Goal: Transaction & Acquisition: Book appointment/travel/reservation

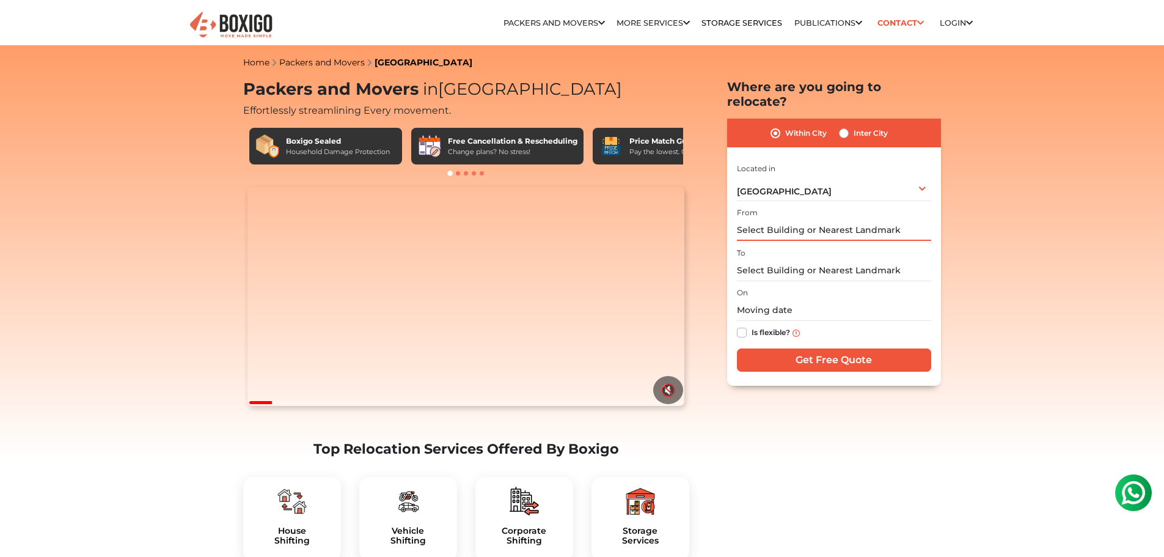
click at [795, 219] on input "text" at bounding box center [834, 229] width 194 height 21
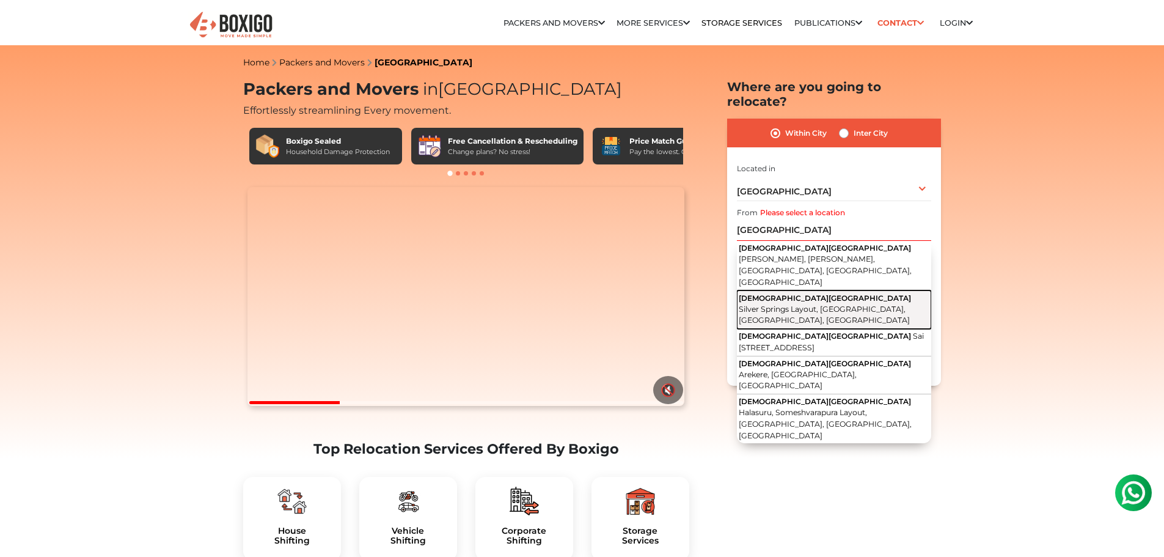
click at [892, 304] on span "Silver Springs Layout, [GEOGRAPHIC_DATA], [GEOGRAPHIC_DATA], [GEOGRAPHIC_DATA]" at bounding box center [824, 314] width 171 height 21
type input "[GEOGRAPHIC_DATA], [STREET_ADDRESS]"
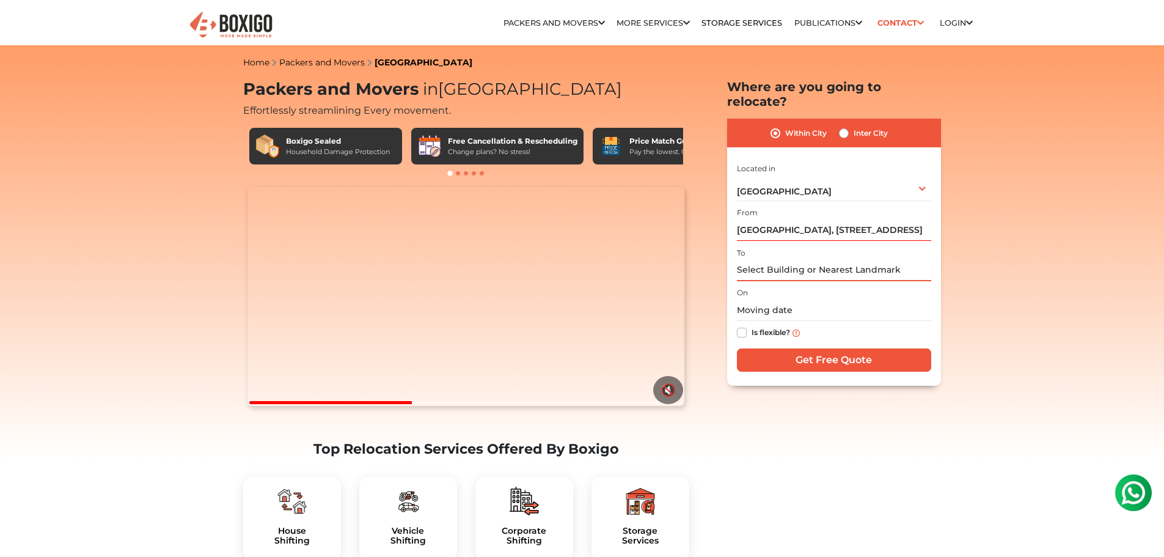
click at [807, 260] on input "text" at bounding box center [834, 270] width 194 height 21
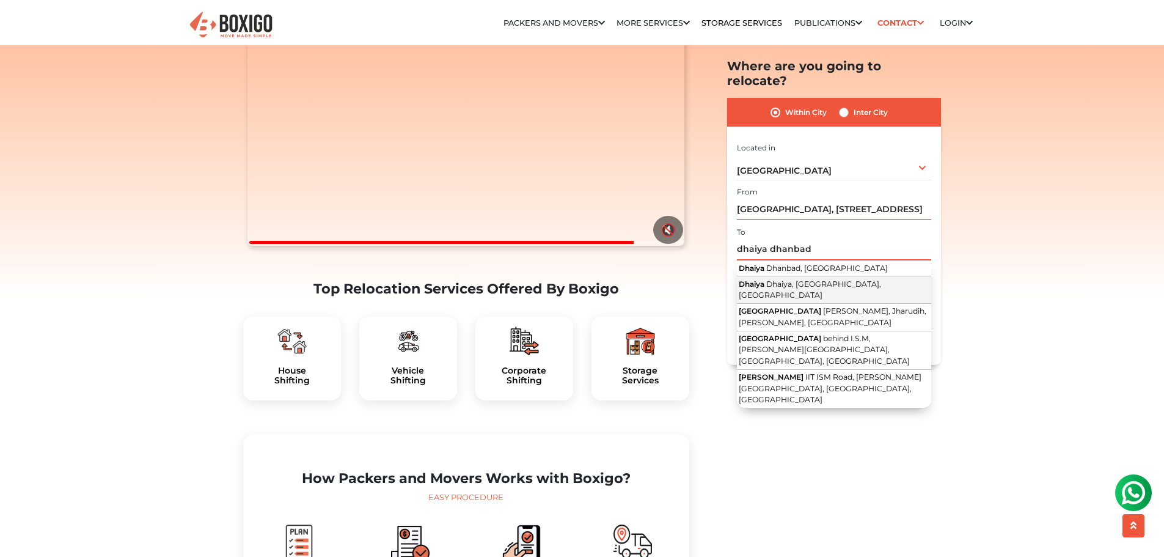
scroll to position [163, 0]
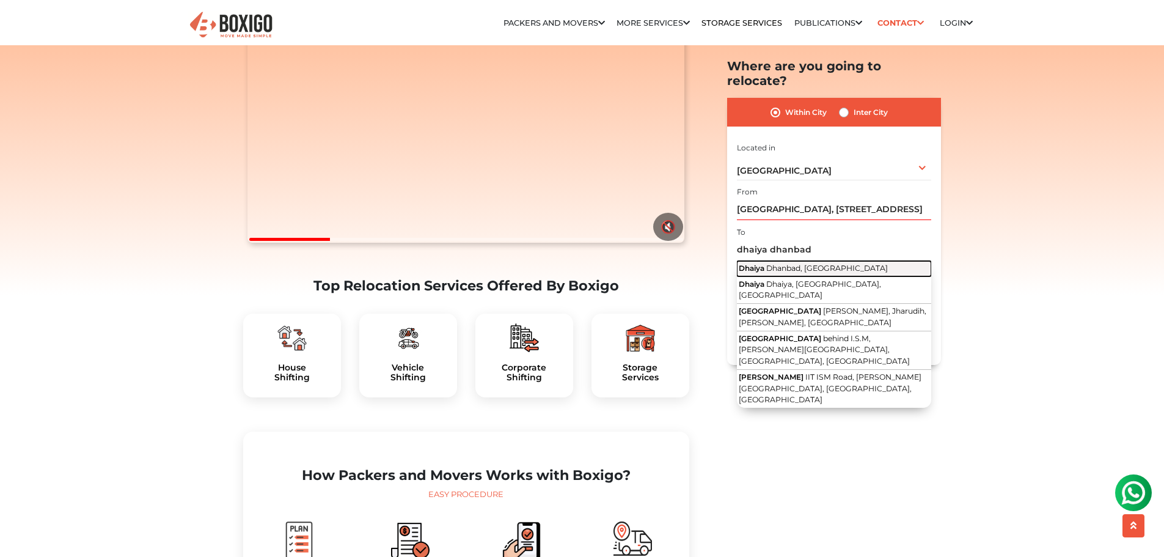
click at [810, 263] on span "Dhanbad, [GEOGRAPHIC_DATA]" at bounding box center [827, 267] width 122 height 9
type input "Dhaiya, [GEOGRAPHIC_DATA], [GEOGRAPHIC_DATA]"
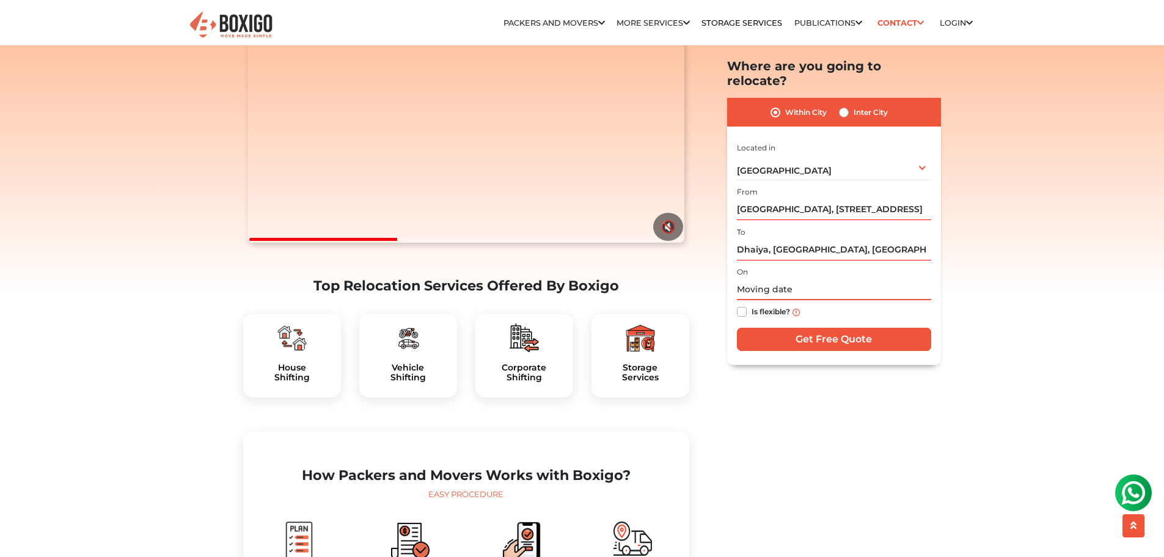
click at [787, 279] on input "text" at bounding box center [834, 289] width 194 height 21
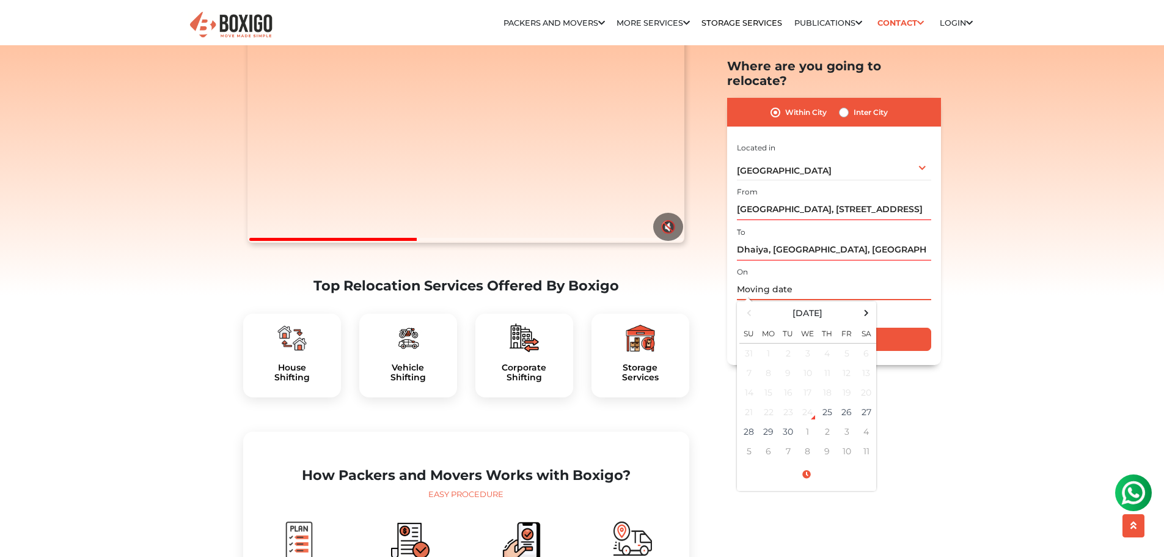
click at [889, 279] on input "text" at bounding box center [834, 289] width 194 height 21
click at [937, 277] on div "Within City Inter City I am shifting my 1 BHK 2 BHK 3 BHK 3 + BHK FEW ITEMS 1 B…" at bounding box center [834, 231] width 214 height 267
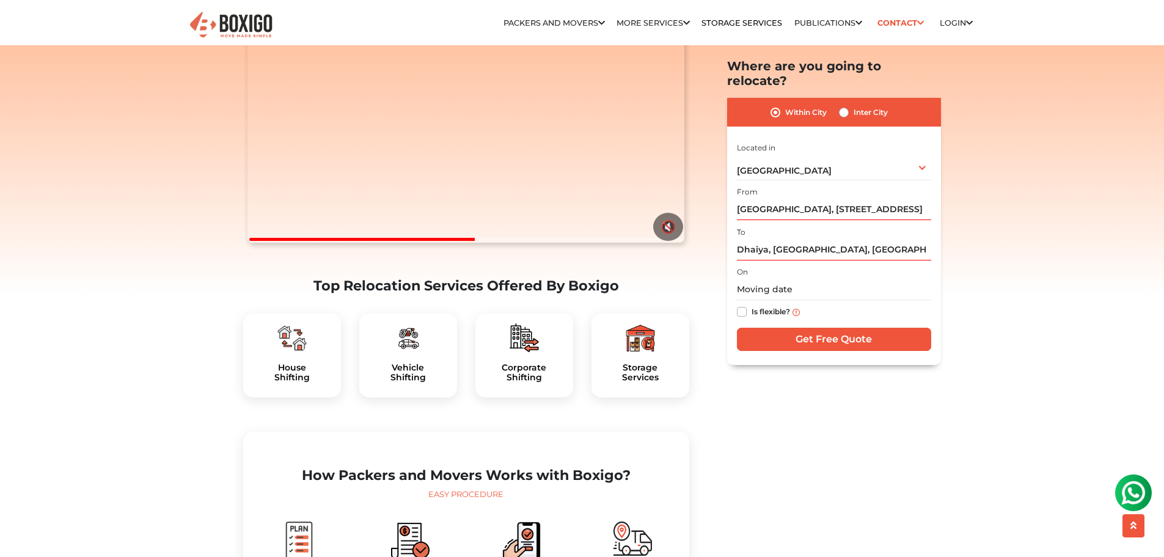
click at [752, 305] on label "Is flexible?" at bounding box center [771, 311] width 39 height 13
click at [741, 305] on input "Is flexible?" at bounding box center [742, 311] width 10 height 12
checkbox input "true"
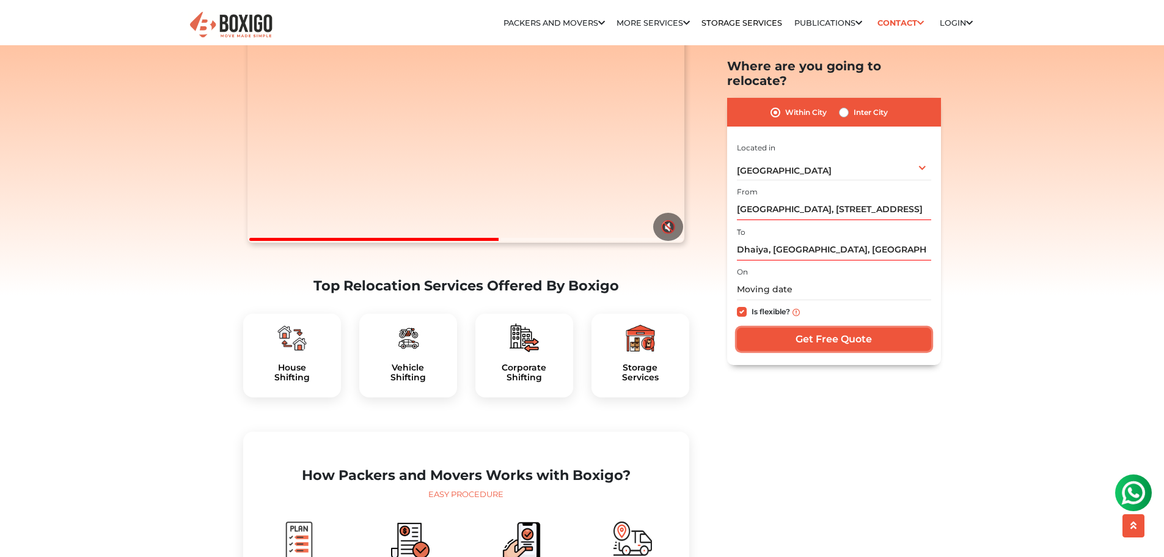
click at [823, 328] on input "Get Free Quote" at bounding box center [834, 339] width 194 height 23
click at [834, 328] on input "Get Free Quote" at bounding box center [834, 339] width 194 height 23
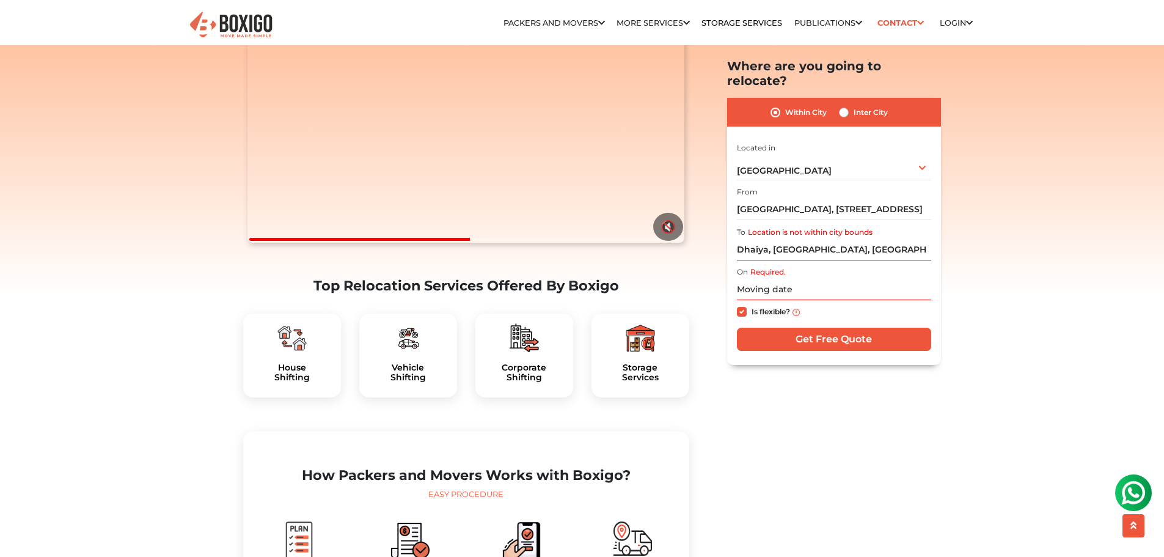
click at [854, 105] on label "Inter City" at bounding box center [871, 112] width 34 height 15
click at [842, 105] on input "Inter City" at bounding box center [844, 111] width 10 height 12
radio input "true"
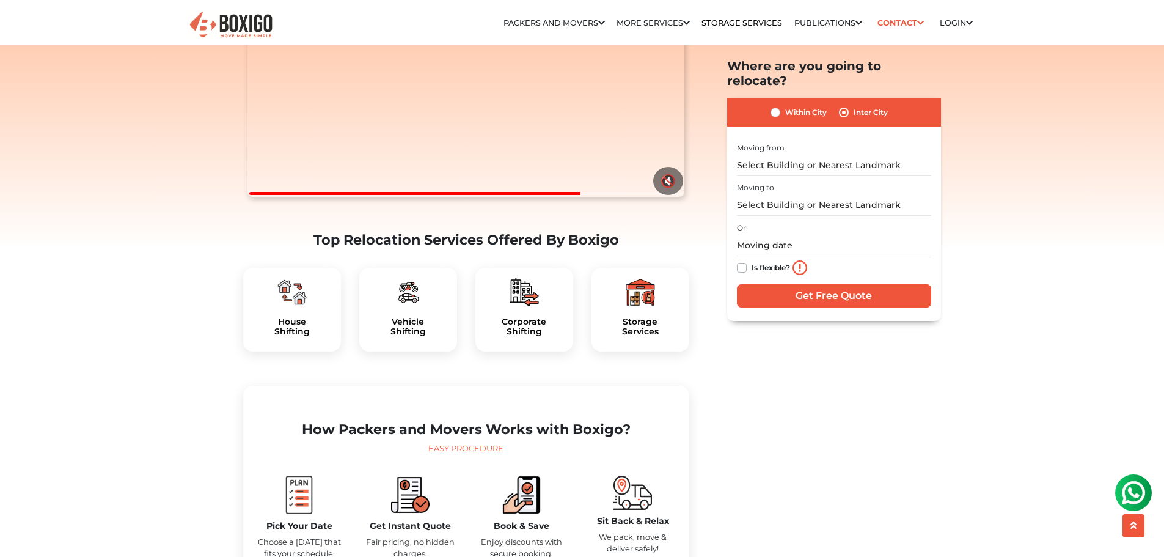
scroll to position [244, 0]
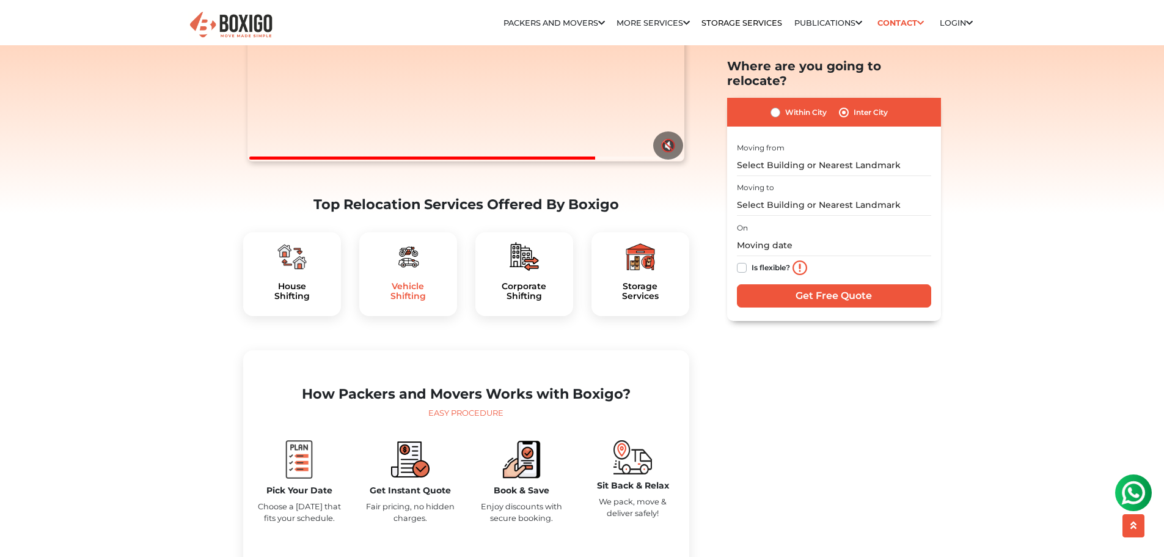
click at [419, 302] on h5 "Vehicle Shifting" at bounding box center [408, 291] width 78 height 21
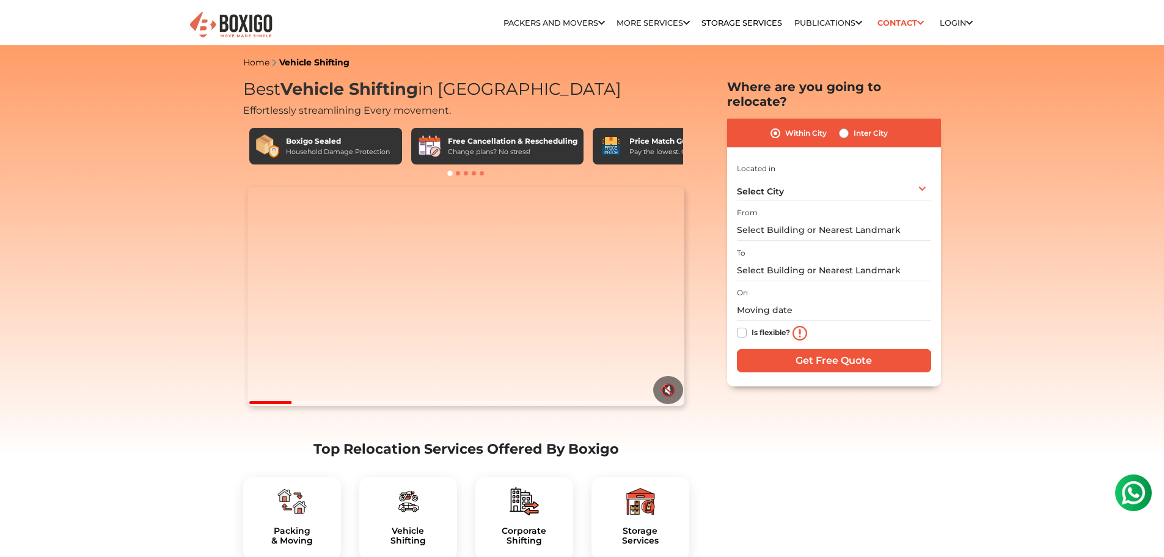
click at [854, 126] on label "Inter City" at bounding box center [871, 133] width 34 height 15
click at [841, 126] on input "Inter City" at bounding box center [844, 132] width 10 height 12
radio input "true"
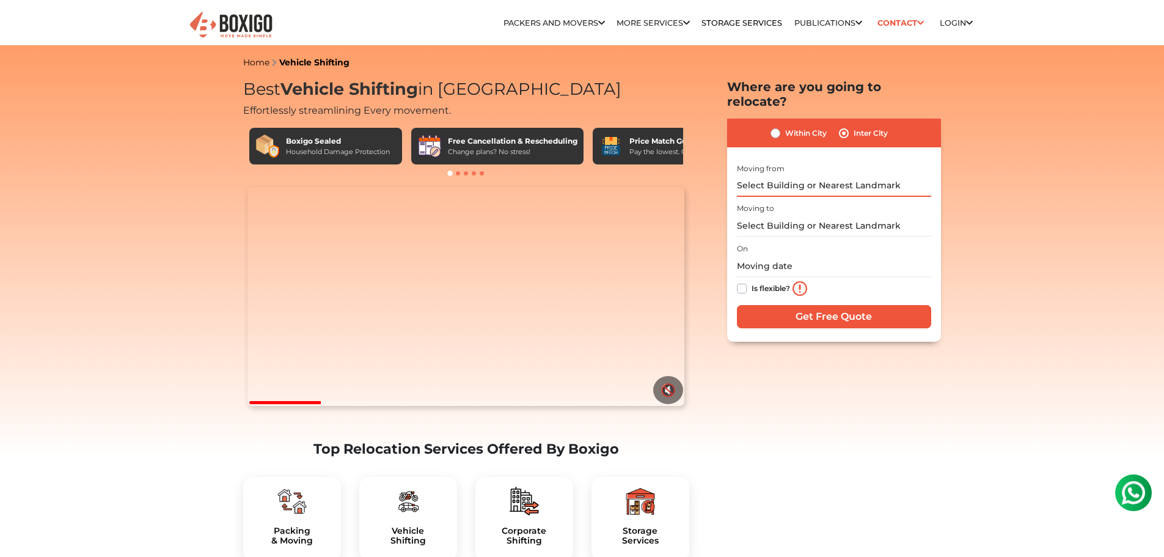
click at [777, 175] on input "text" at bounding box center [834, 185] width 194 height 21
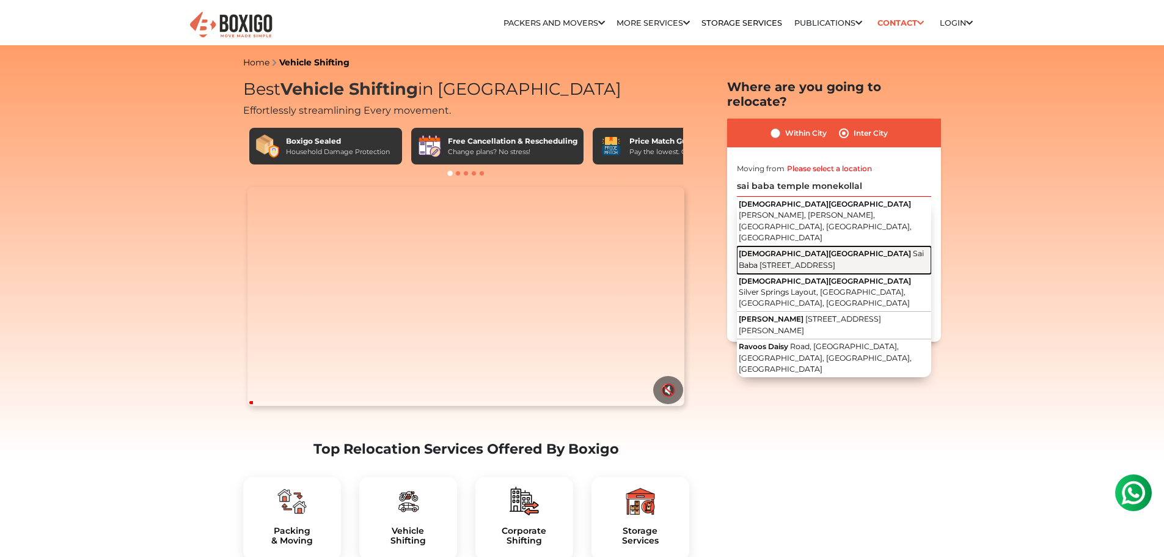
click at [860, 249] on span "Sai Baba Temple Road, Green Garden Layout, Silver Springs Layout, Munekollal, B…" at bounding box center [831, 259] width 185 height 21
type input "Sai Baba Temple Road, Sai Baba Temple Road, Green Garden Layout, Silver Springs…"
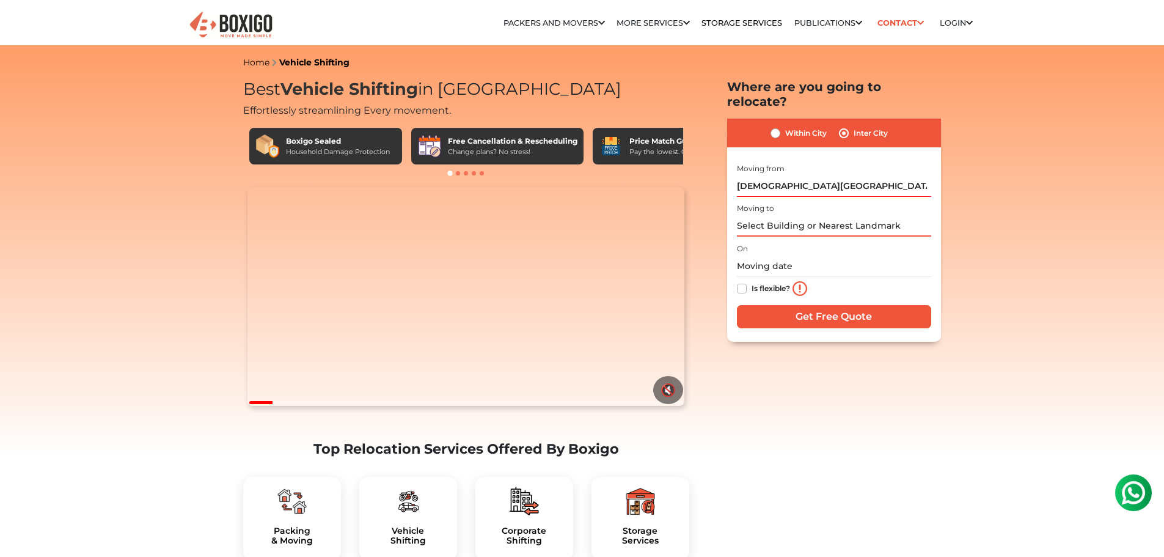
click at [776, 215] on input "text" at bounding box center [834, 225] width 194 height 21
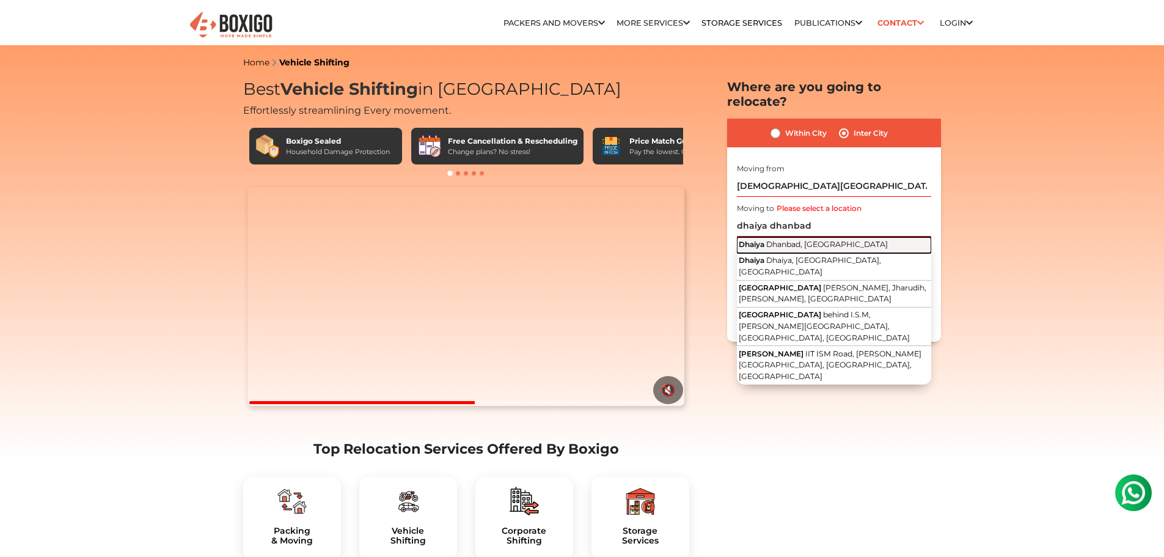
click at [782, 240] on span "Dhanbad, [GEOGRAPHIC_DATA]" at bounding box center [827, 244] width 122 height 9
type input "Dhaiya, [GEOGRAPHIC_DATA], [GEOGRAPHIC_DATA]"
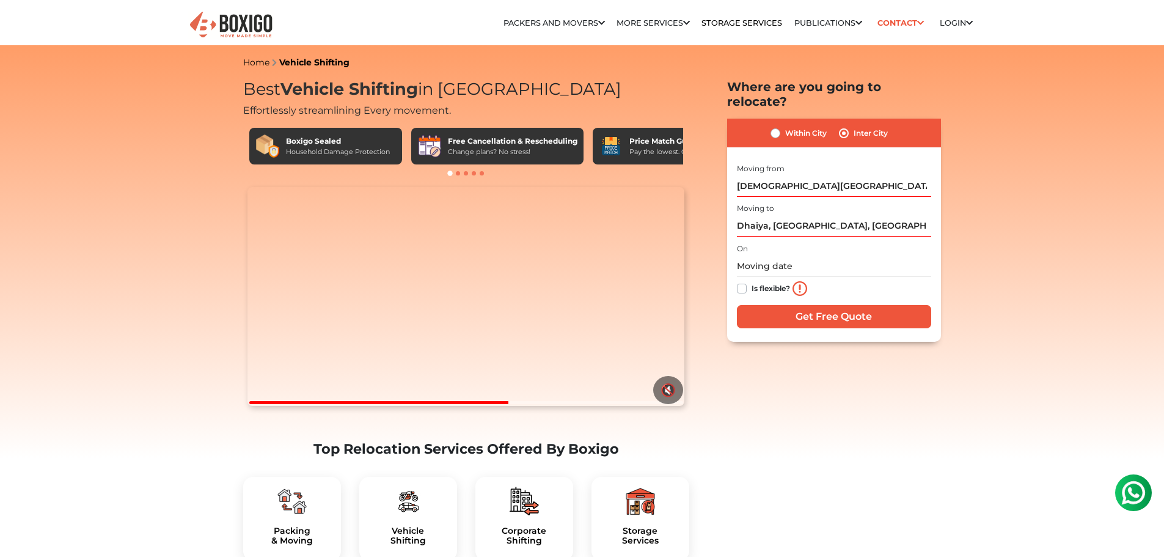
click at [752, 281] on label "Is flexible?" at bounding box center [771, 287] width 39 height 13
click at [742, 281] on input "Is flexible?" at bounding box center [742, 287] width 10 height 12
checkbox input "true"
click at [830, 305] on input "Get Free Quote" at bounding box center [834, 316] width 194 height 23
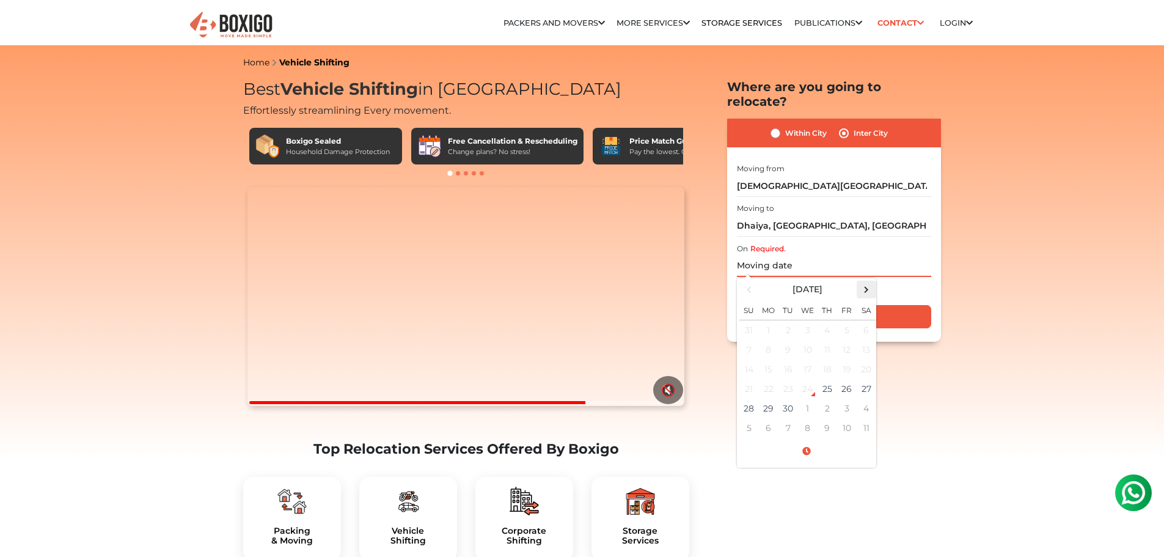
click at [864, 281] on span at bounding box center [866, 289] width 17 height 17
click at [826, 320] on td "2" at bounding box center [828, 330] width 20 height 20
type input "10/02/2025 12:00 AM"
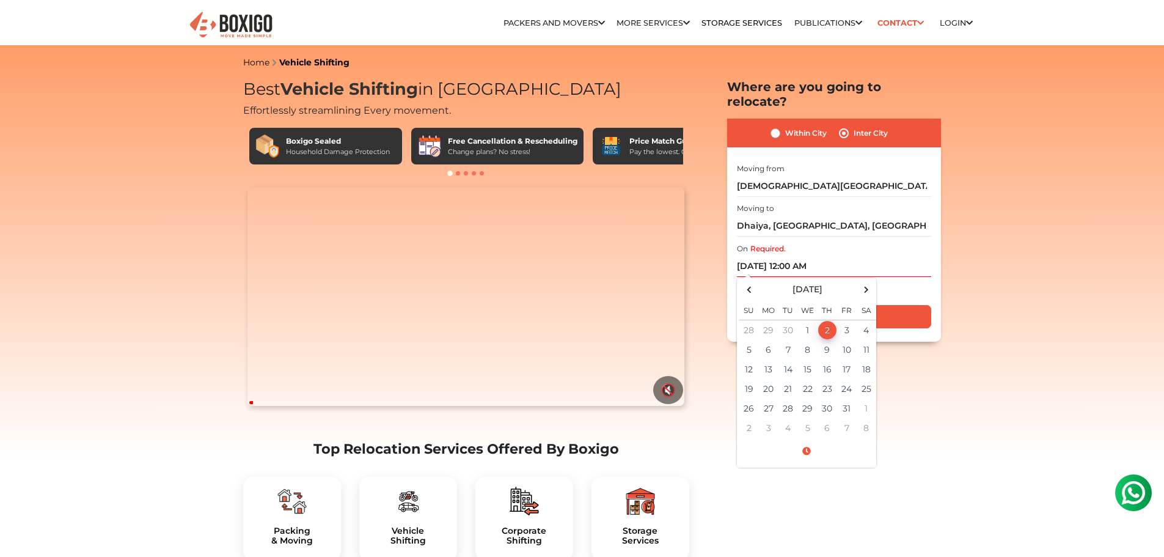
click at [916, 281] on div "Is flexible?" at bounding box center [834, 289] width 194 height 24
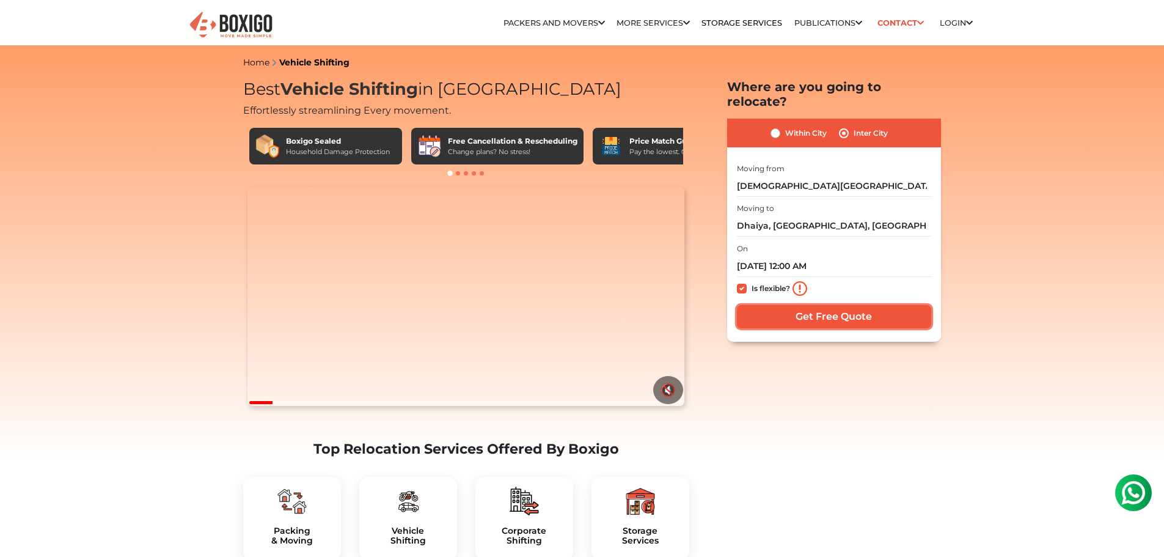
click at [895, 305] on input "Get Free Quote" at bounding box center [834, 316] width 194 height 23
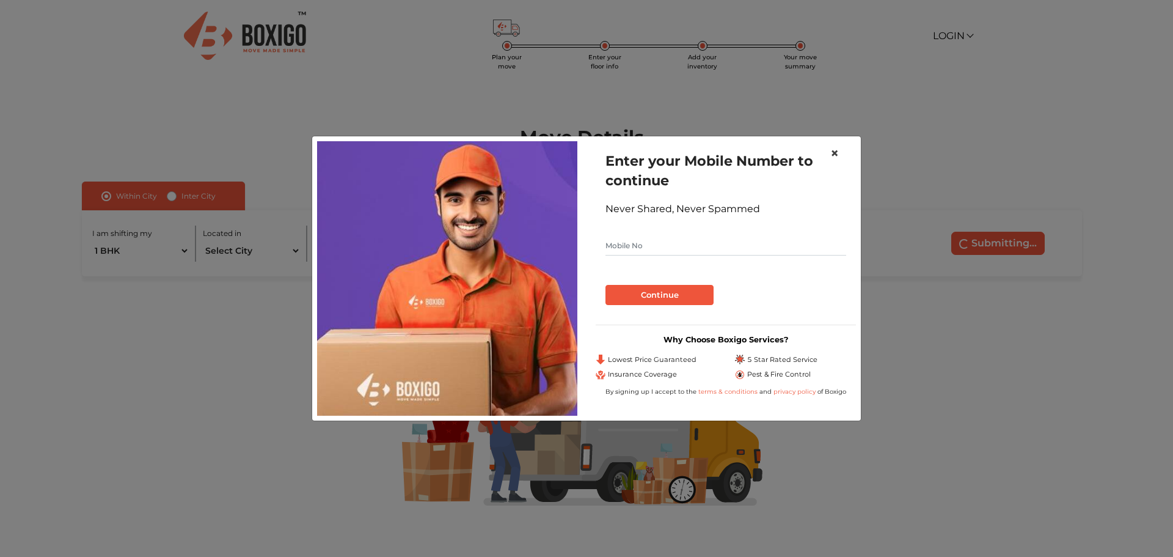
click at [834, 153] on span "×" at bounding box center [835, 153] width 9 height 18
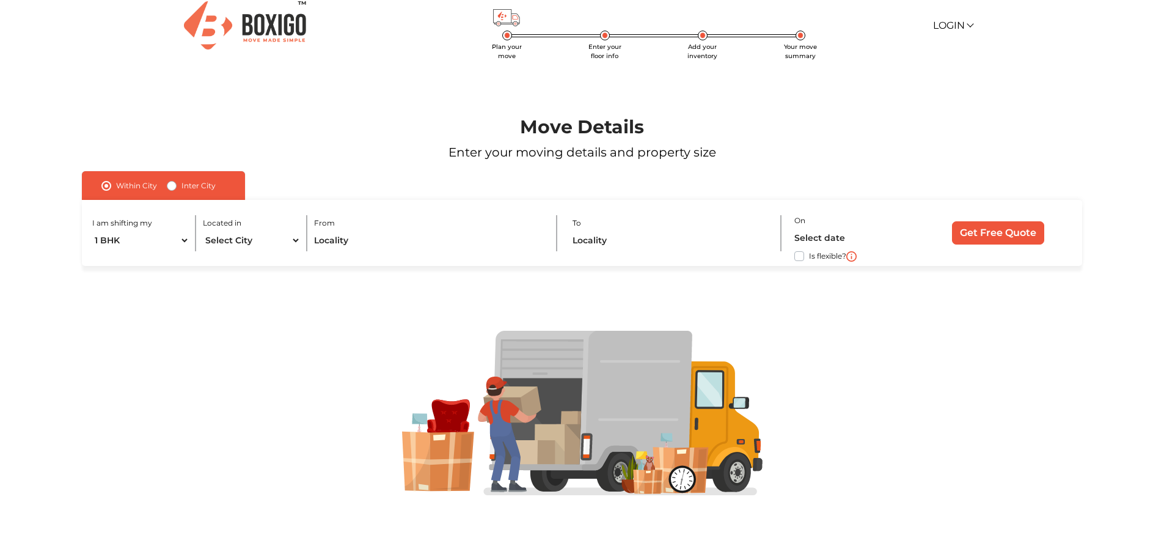
scroll to position [13, 0]
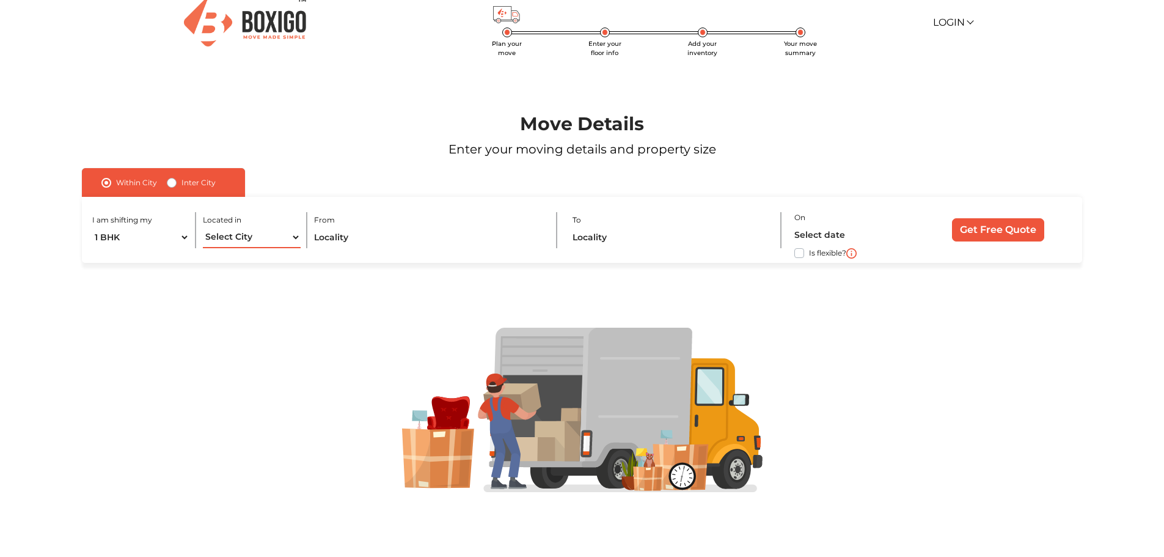
click at [265, 238] on select "Select City Bangalore Bengaluru Bhopal Bhubaneswar Chennai Coimbatore Cuttack D…" at bounding box center [252, 237] width 98 height 21
select select "[GEOGRAPHIC_DATA]"
click at [203, 227] on select "Select City Bangalore Bengaluru Bhopal Bhubaneswar Chennai Coimbatore Cuttack D…" at bounding box center [252, 237] width 98 height 21
click at [365, 241] on input "text" at bounding box center [428, 237] width 229 height 21
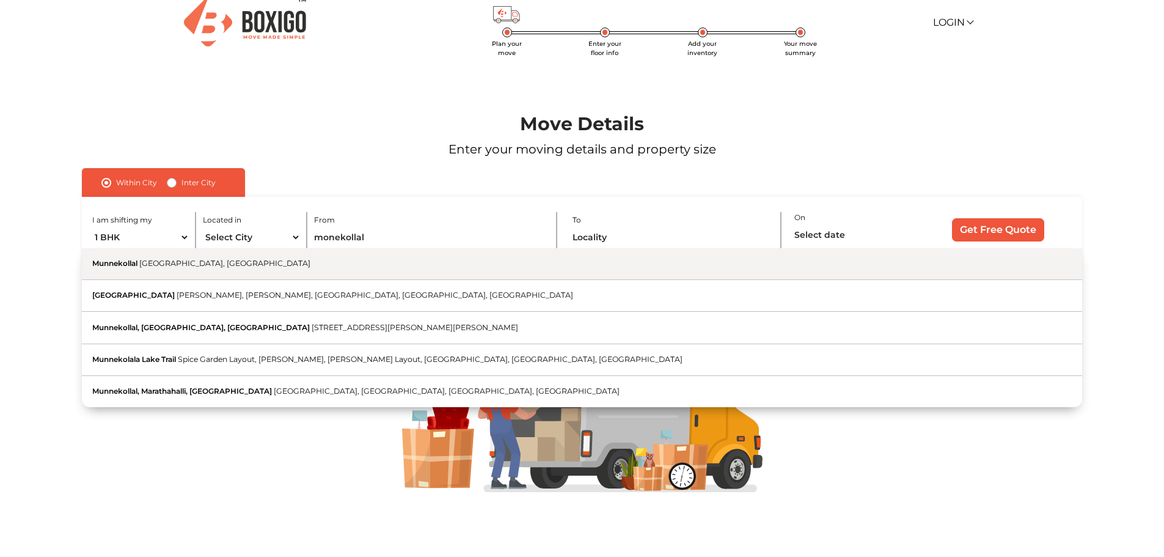
click at [199, 267] on span "Bengaluru, Karnataka" at bounding box center [224, 263] width 171 height 9
type input "Munnekollal, Bengaluru, Karnataka"
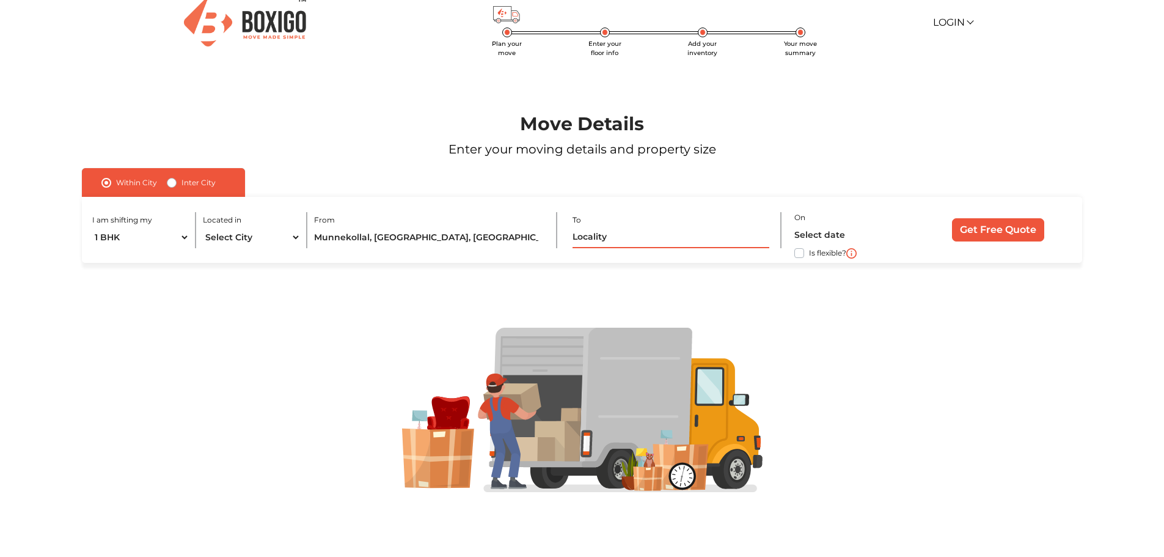
click at [655, 235] on input "text" at bounding box center [671, 237] width 196 height 21
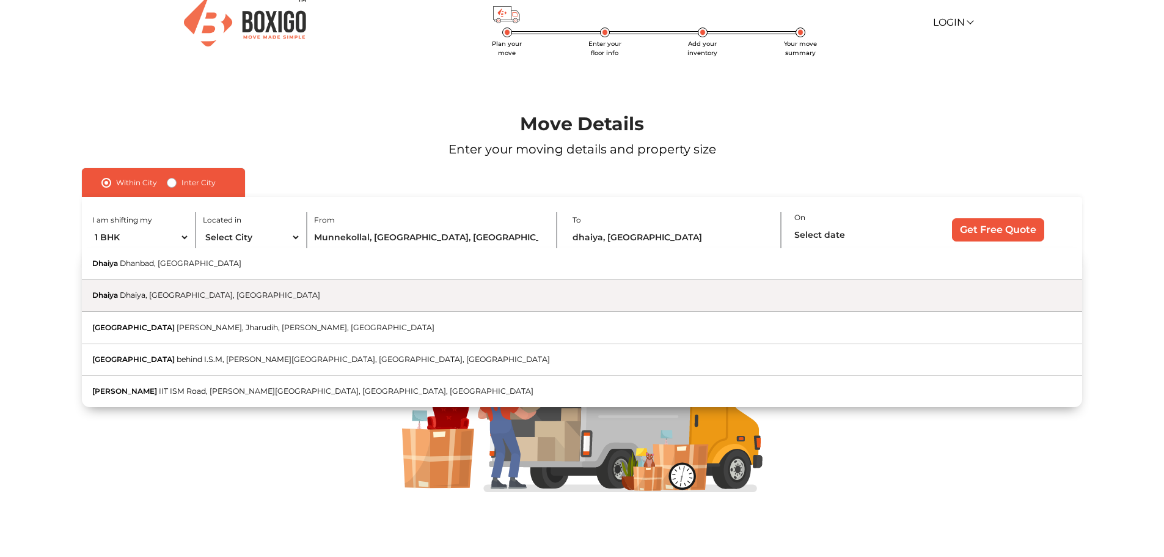
click at [233, 293] on button "Dhaiya Dhaiya, Dhanbad, Jharkhand" at bounding box center [582, 296] width 1000 height 32
type input "Dhaiya, Dhaiya, Dhanbad, Jharkhand"
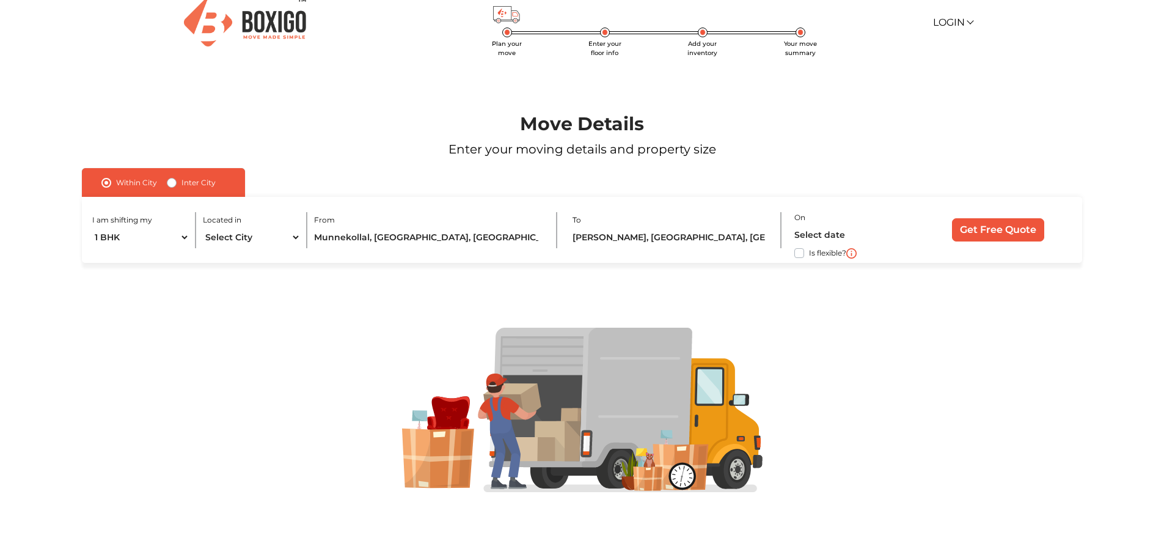
click at [809, 254] on label "Is flexible?" at bounding box center [827, 252] width 37 height 13
click at [92, 254] on input "Is flexible?" at bounding box center [87, 252] width 10 height 12
checkbox input "true"
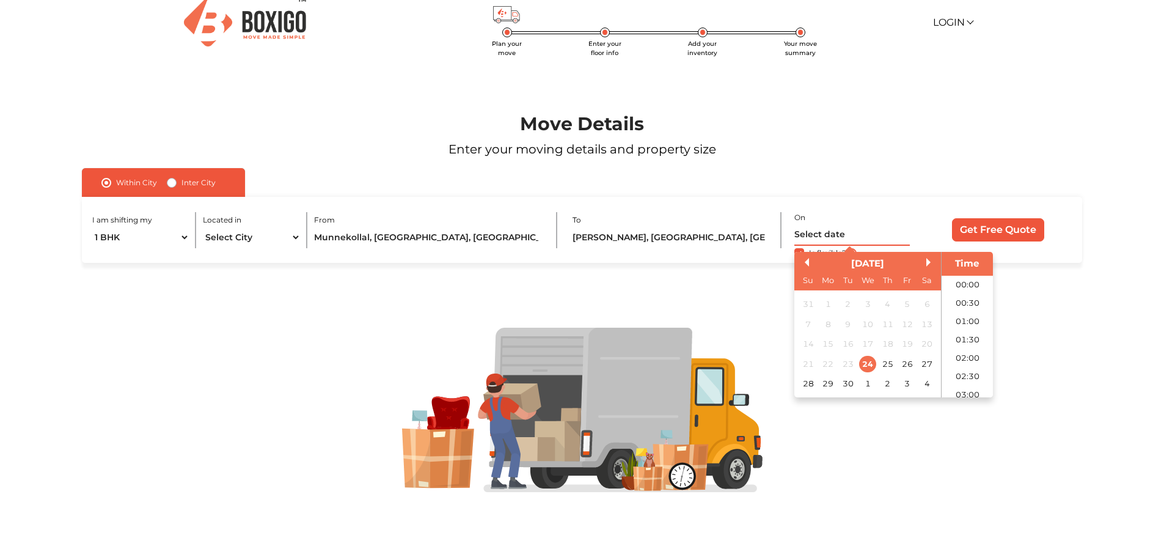
click at [829, 228] on input "text" at bounding box center [852, 234] width 116 height 21
click at [929, 262] on button "Next Month" at bounding box center [930, 262] width 9 height 9
click at [911, 364] on div "24" at bounding box center [908, 363] width 17 height 17
click at [923, 365] on div "25" at bounding box center [927, 363] width 17 height 17
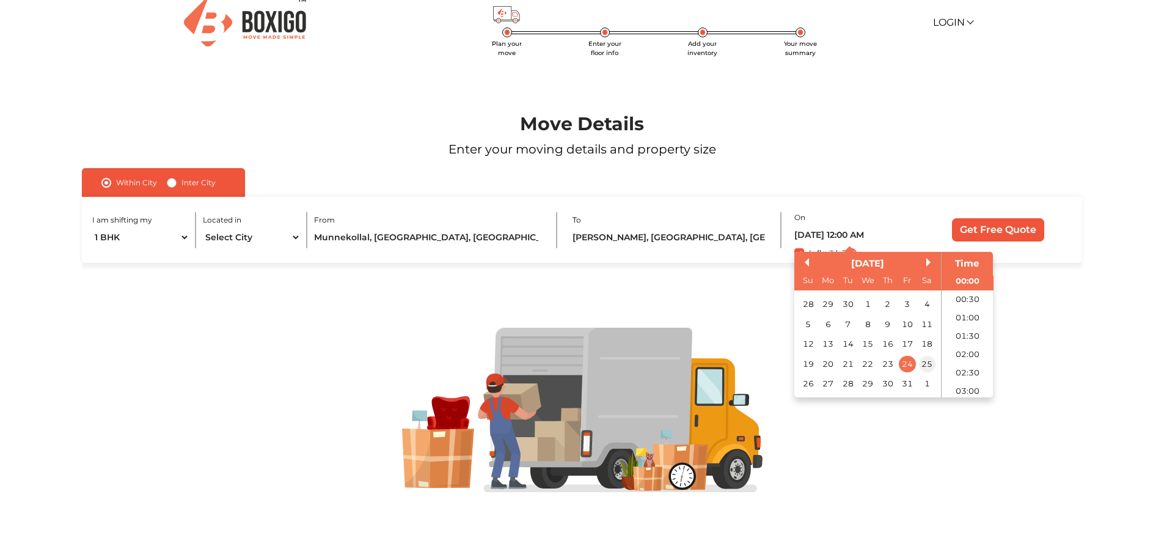
type input "25/10/2025 12:00 AM"
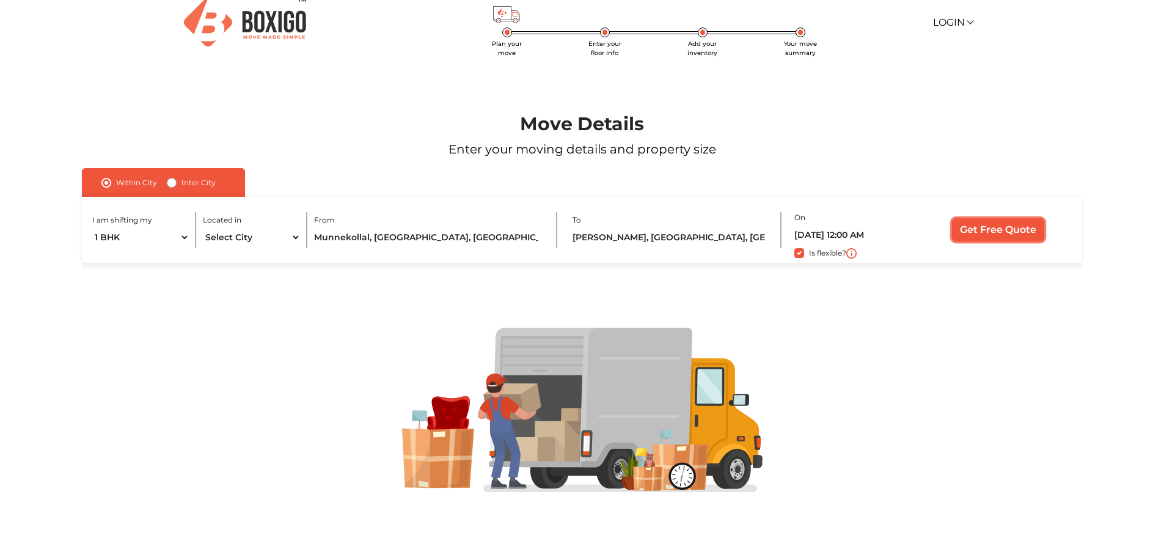
click at [1006, 233] on input "Get Free Quote" at bounding box center [998, 229] width 92 height 23
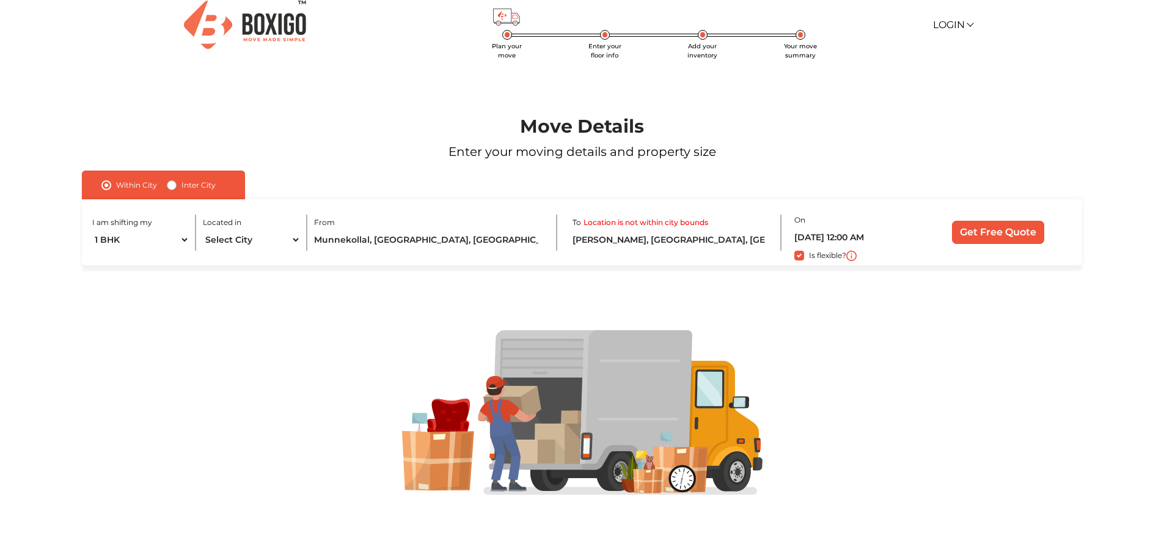
scroll to position [13, 0]
